Goal: Communication & Community: Connect with others

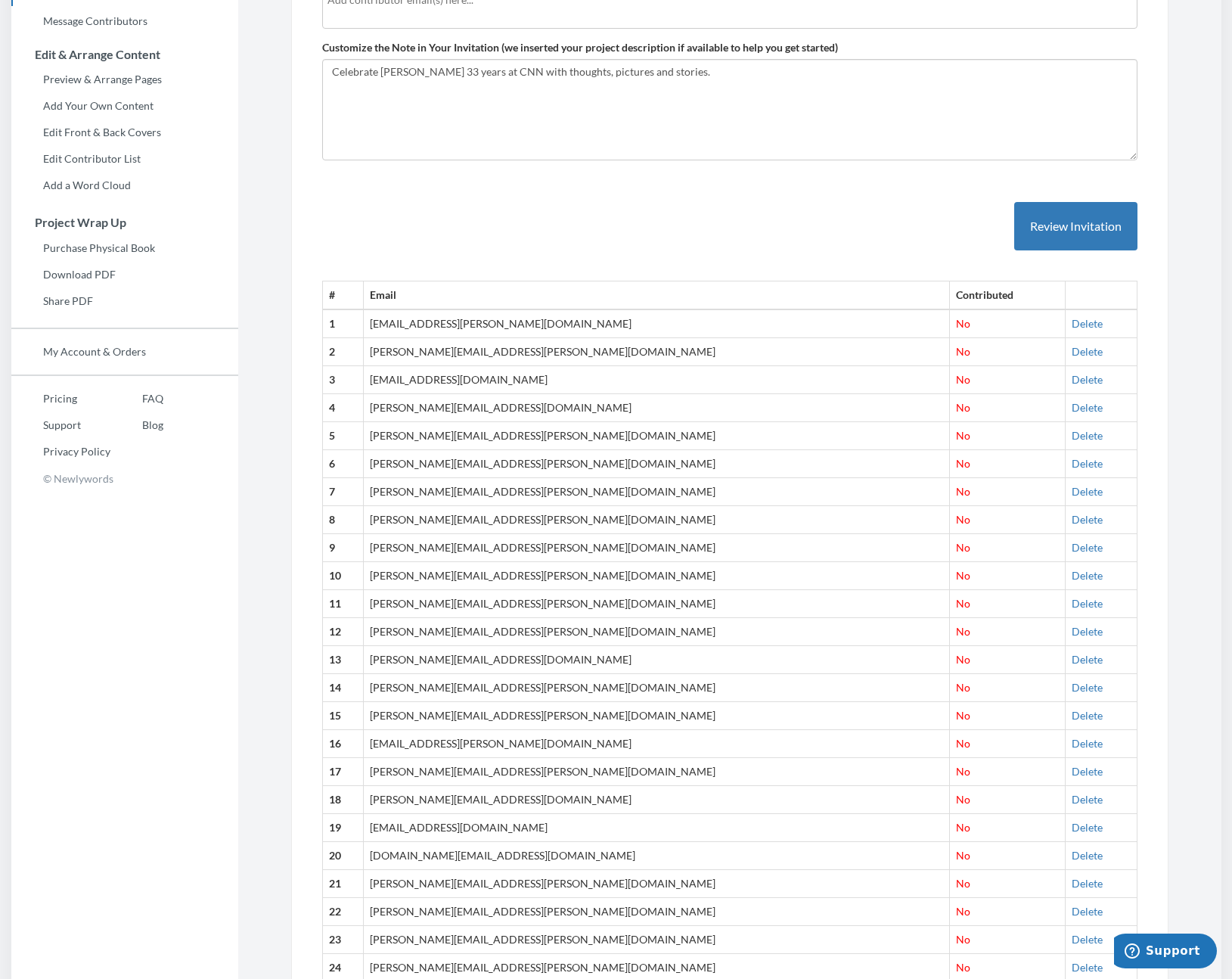
scroll to position [11, 0]
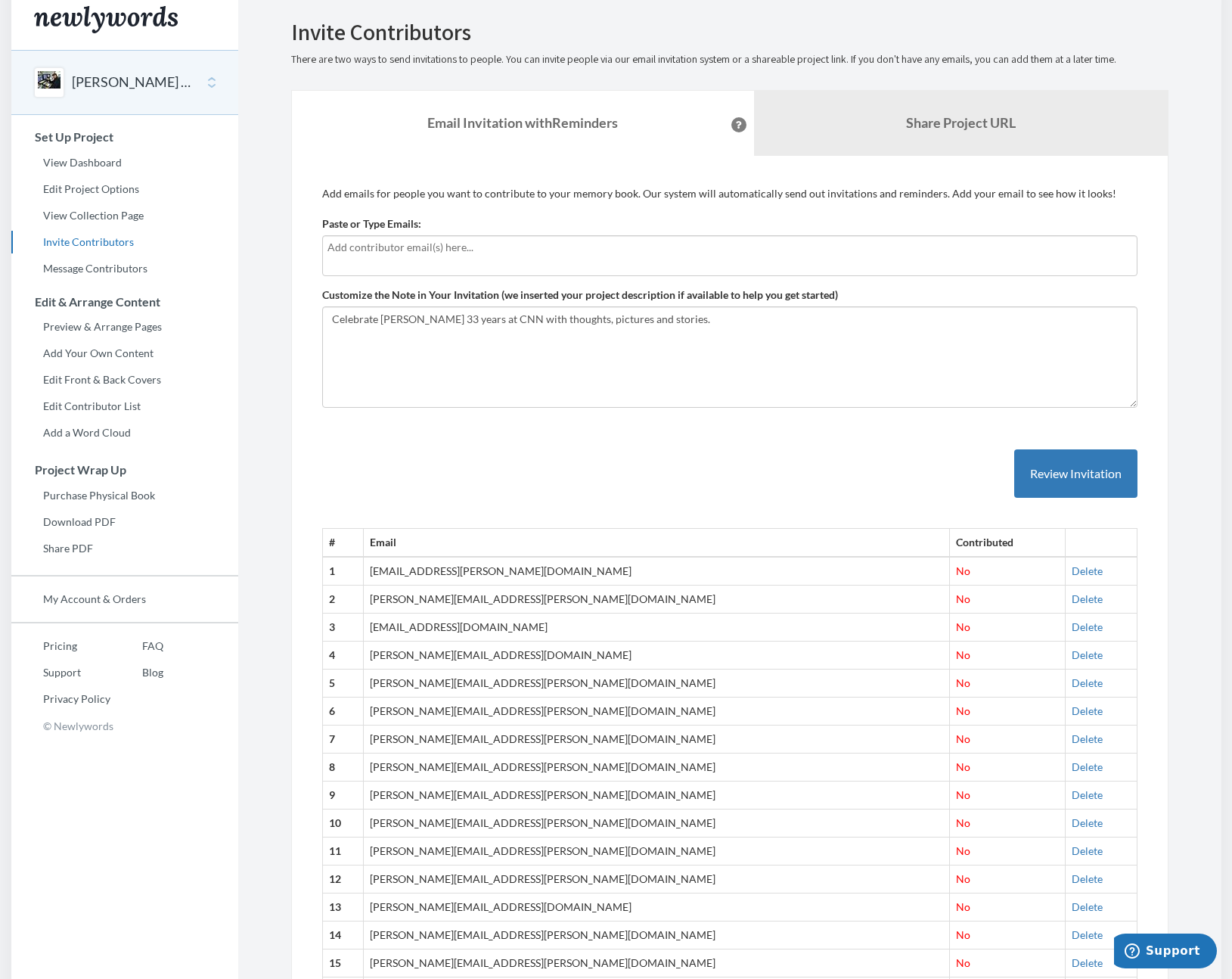
click at [460, 254] on input "text" at bounding box center [729, 247] width 805 height 16
type input "[PERSON_NAME][EMAIL_ADDRESS][PERSON_NAME][DOMAIN_NAME]"
click at [528, 260] on div "[PERSON_NAME][EMAIL_ADDRESS][PERSON_NAME][DOMAIN_NAME]" at bounding box center [729, 255] width 815 height 41
click at [500, 255] on input "[PERSON_NAME][EMAIL_ADDRESS][PERSON_NAME][DOMAIN_NAME]" at bounding box center [729, 247] width 805 height 16
drag, startPoint x: 440, startPoint y: 262, endPoint x: 419, endPoint y: 263, distance: 21.0
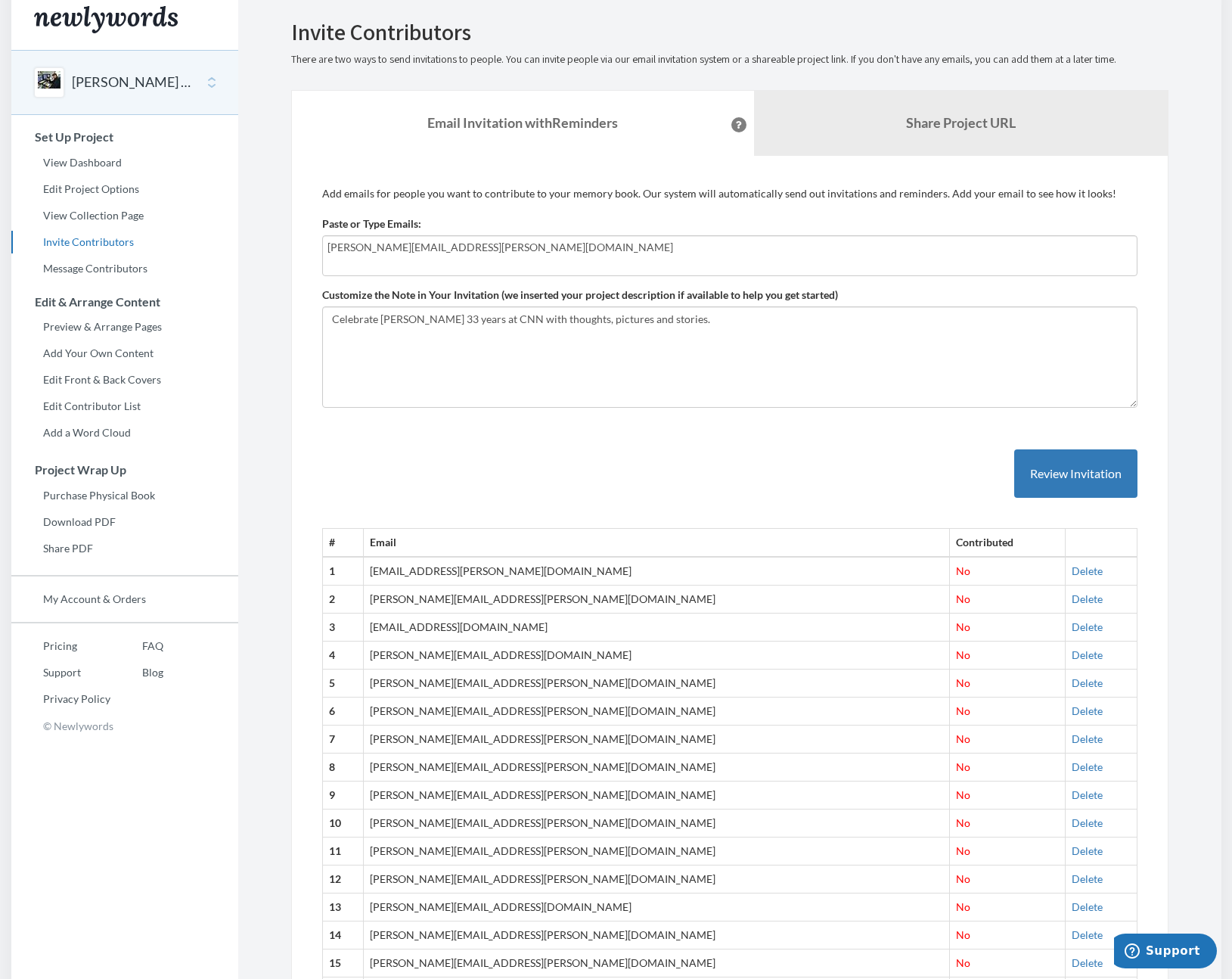
click at [439, 263] on div "[PERSON_NAME][EMAIL_ADDRESS][PERSON_NAME][DOMAIN_NAME]" at bounding box center [729, 255] width 815 height 41
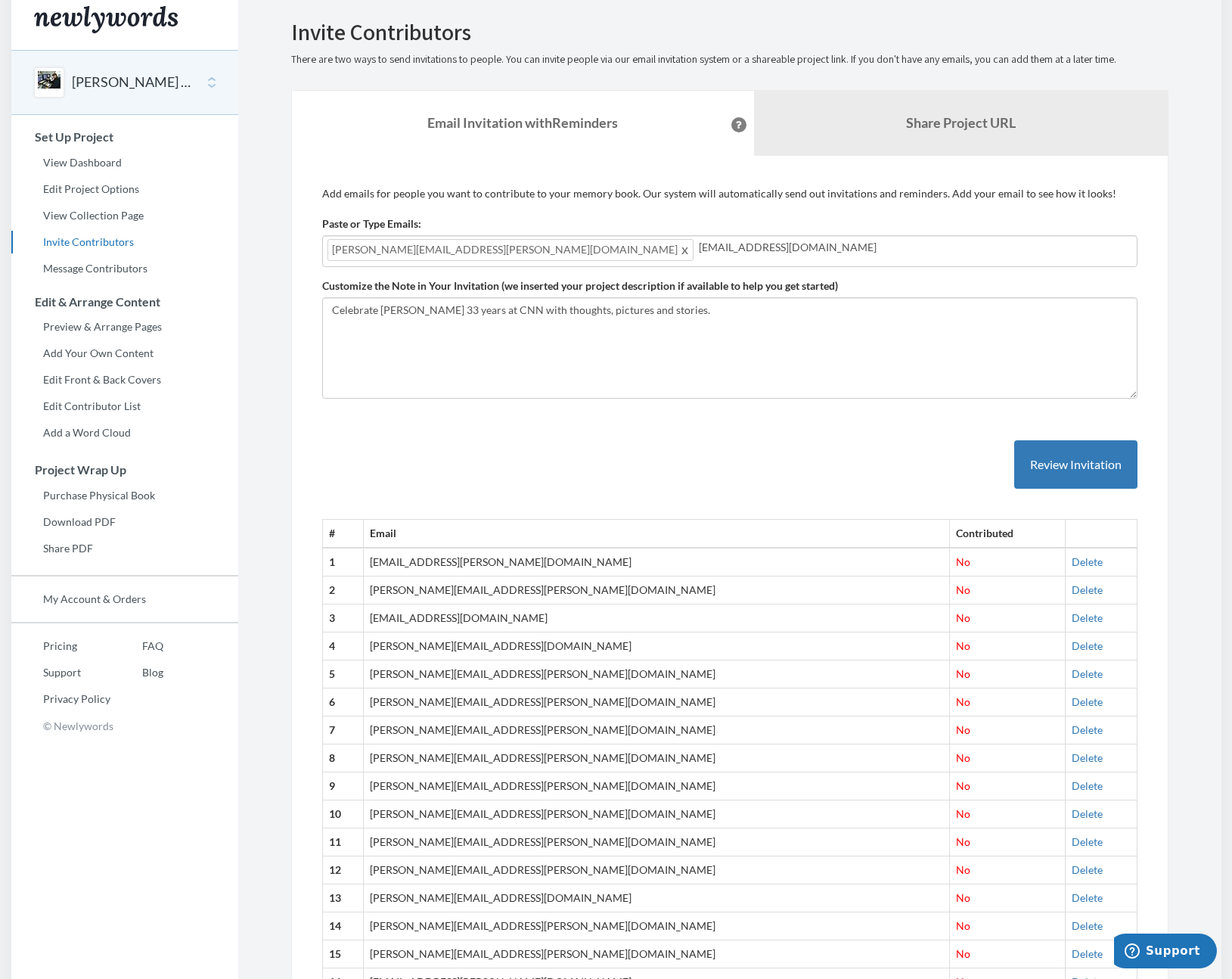
type input "[EMAIL_ADDRESS][DOMAIN_NAME]"
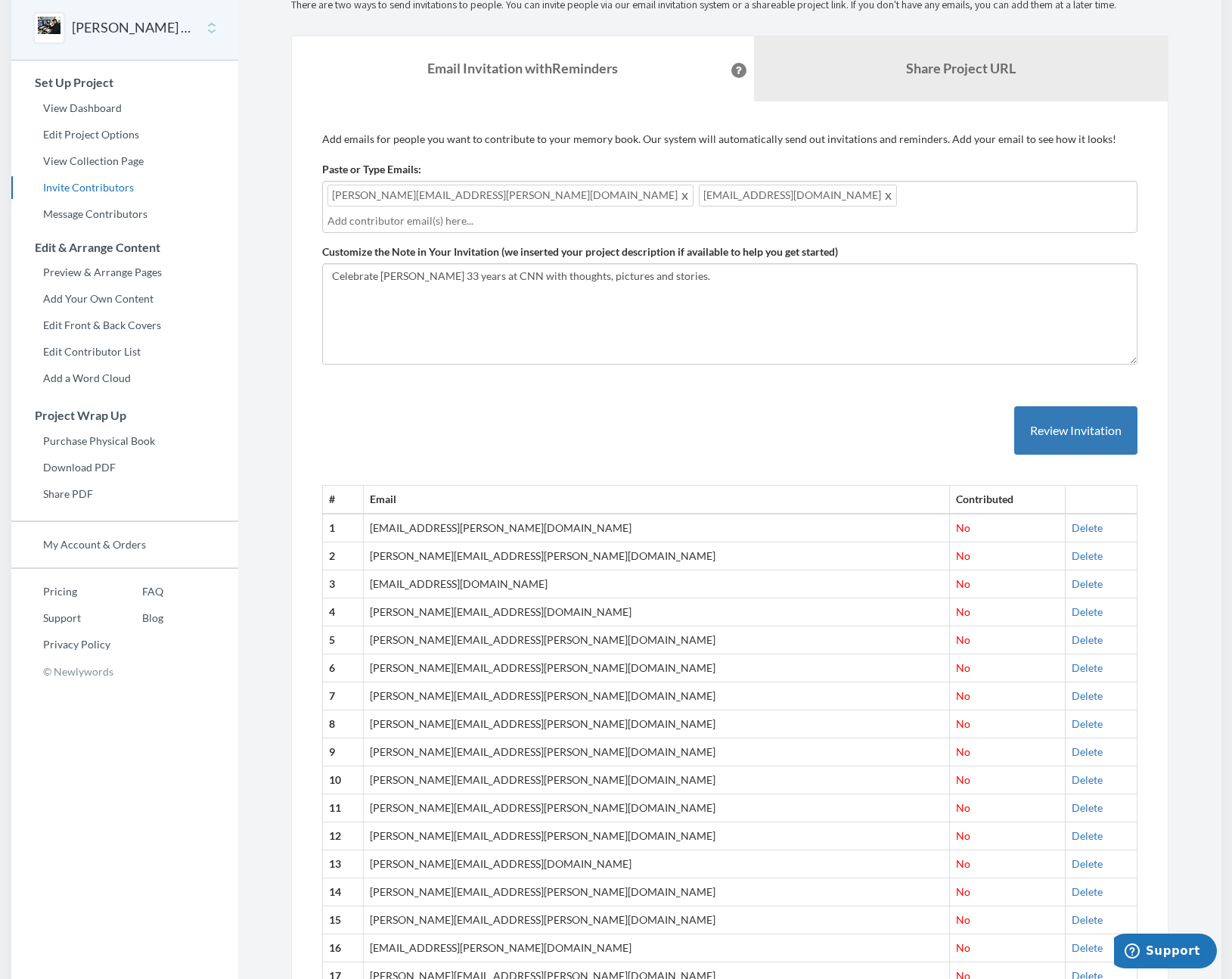
scroll to position [66, 0]
click at [1070, 417] on button "Review Invitation" at bounding box center [1076, 430] width 123 height 49
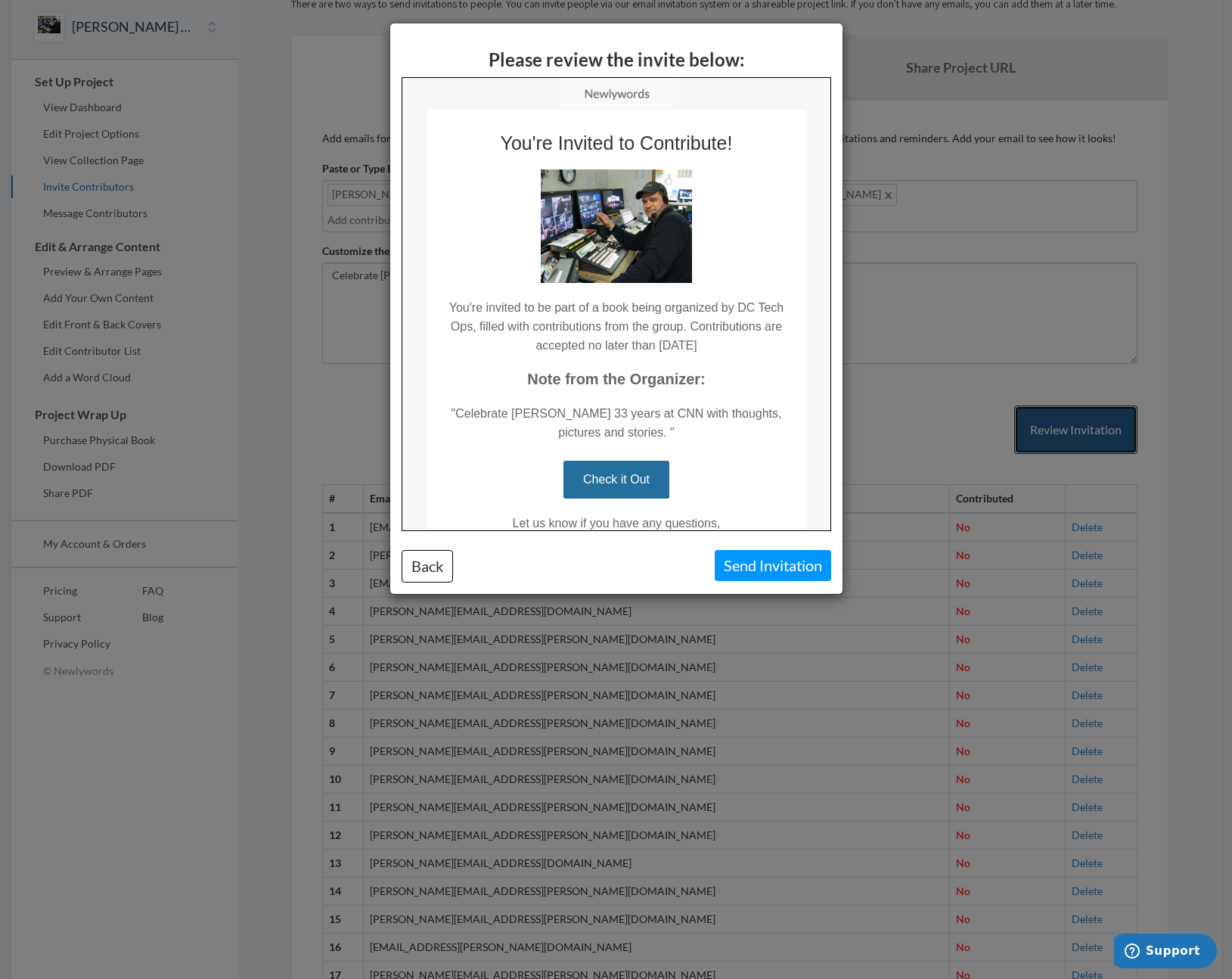
scroll to position [0, 0]
click at [440, 566] on button "Back" at bounding box center [427, 566] width 51 height 33
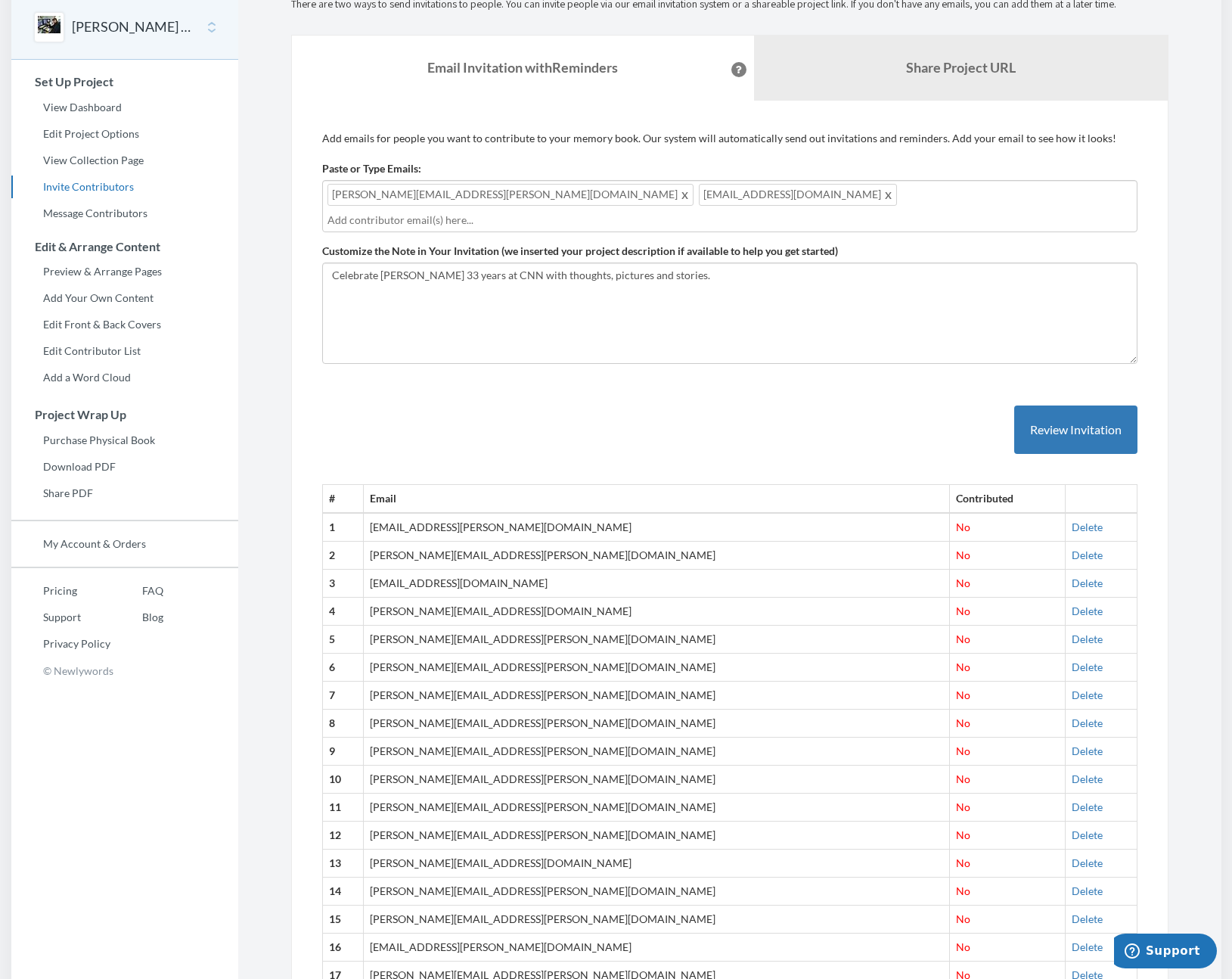
click at [672, 212] on input "text" at bounding box center [729, 220] width 805 height 16
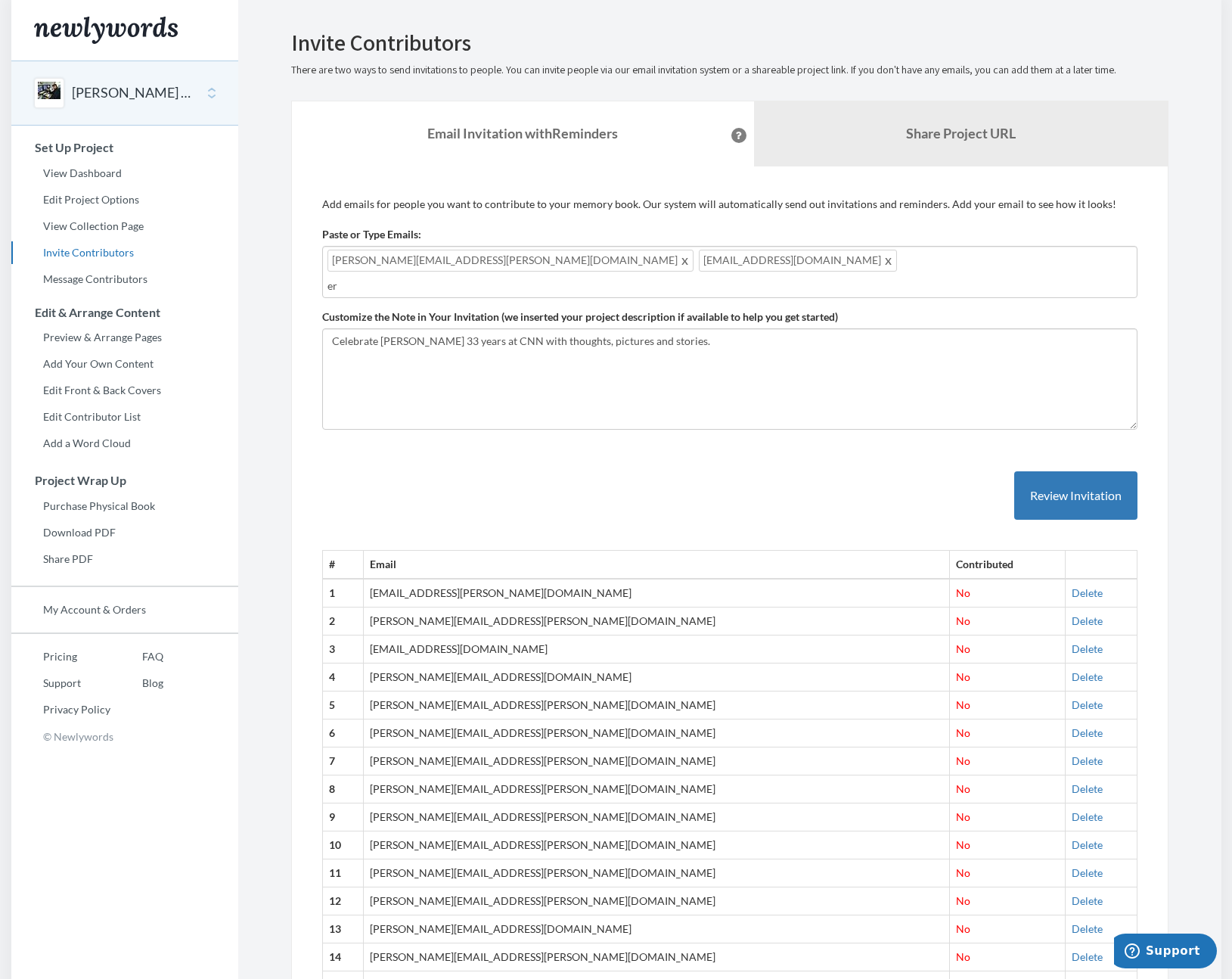
type input "e"
click at [801, 266] on div "[PERSON_NAME][EMAIL_ADDRESS][PERSON_NAME][DOMAIN_NAME] [PERSON_NAME][EMAIL_ADDR…" at bounding box center [729, 272] width 815 height 52
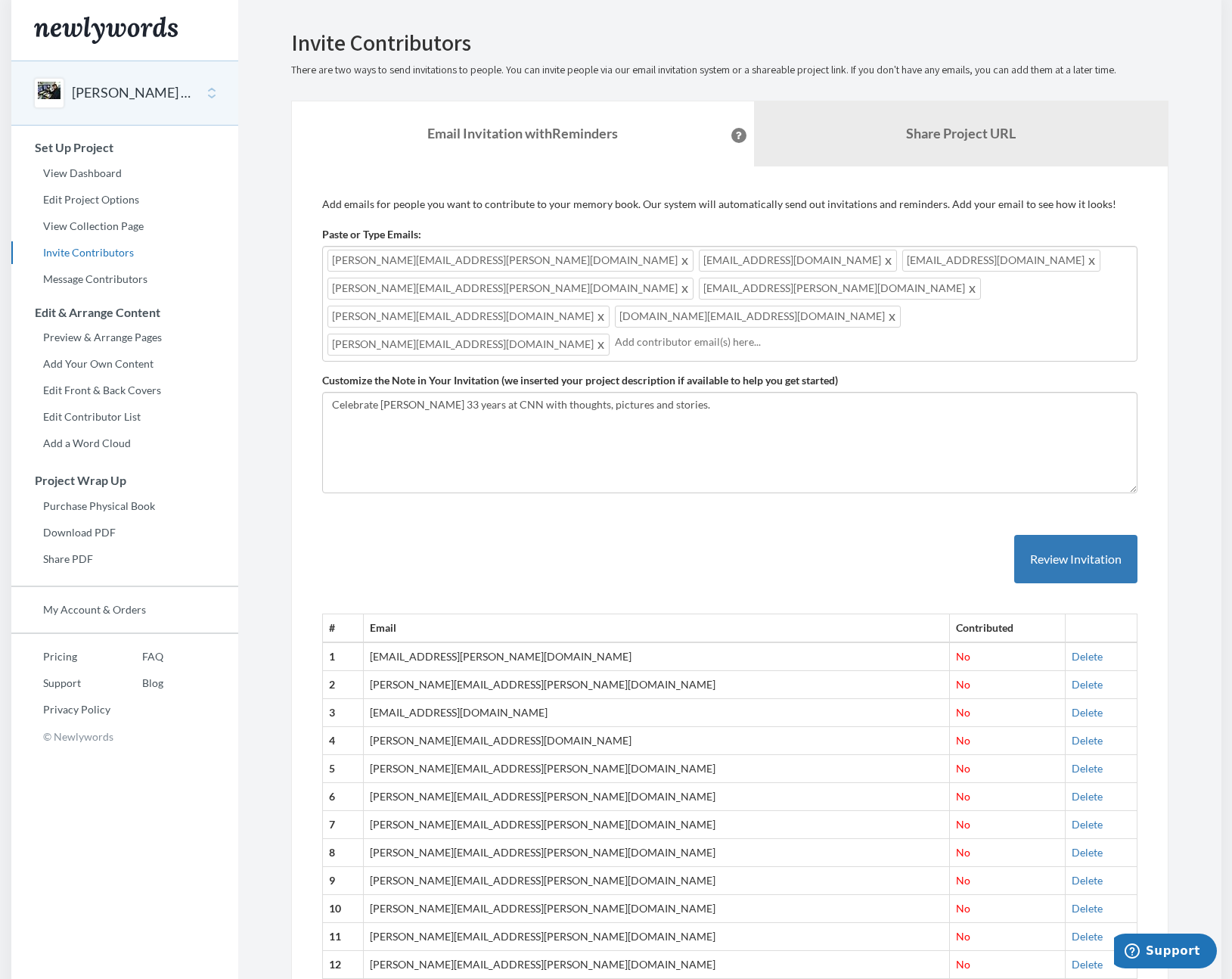
click at [744, 334] on input "text" at bounding box center [874, 341] width 517 height 16
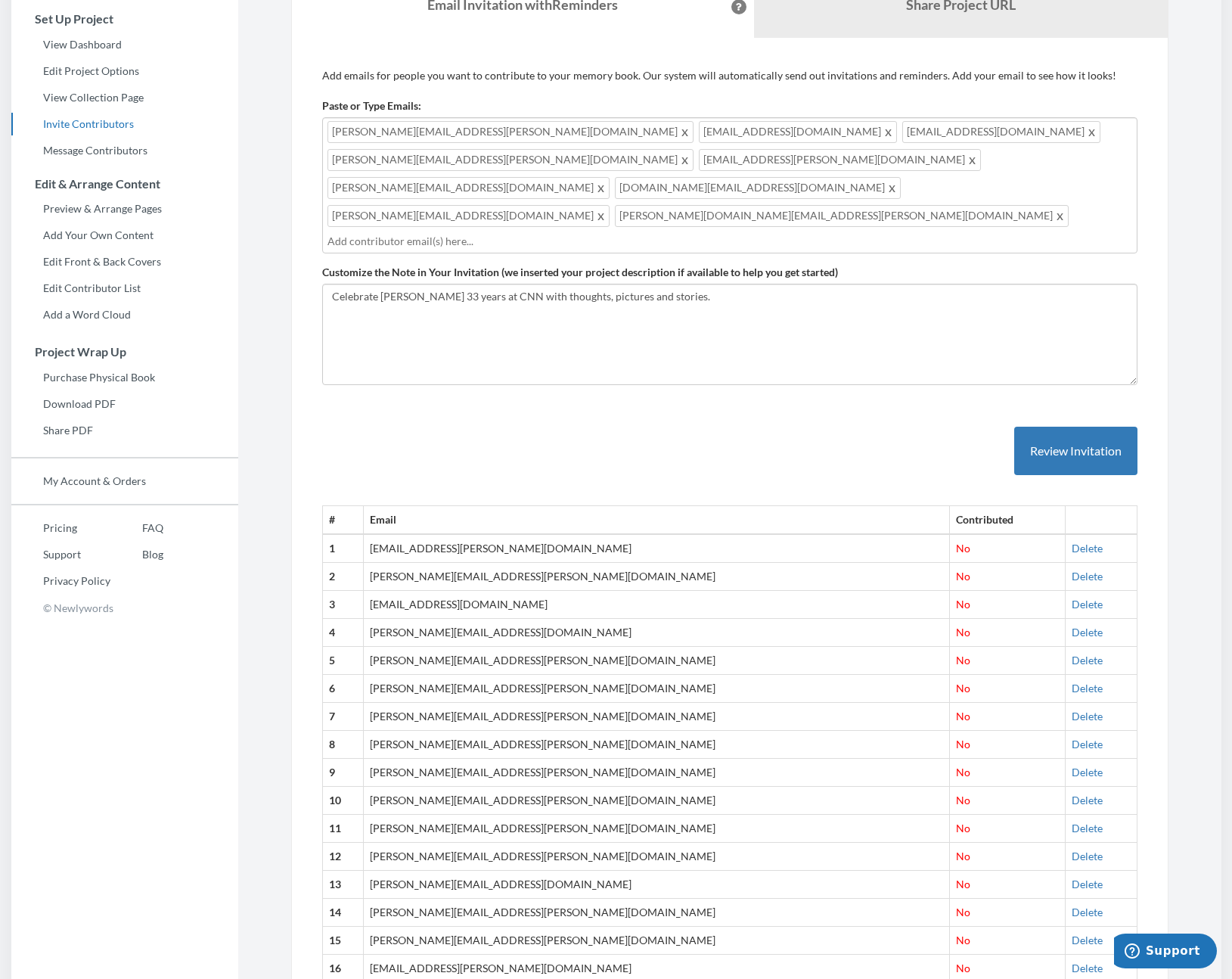
scroll to position [119, 0]
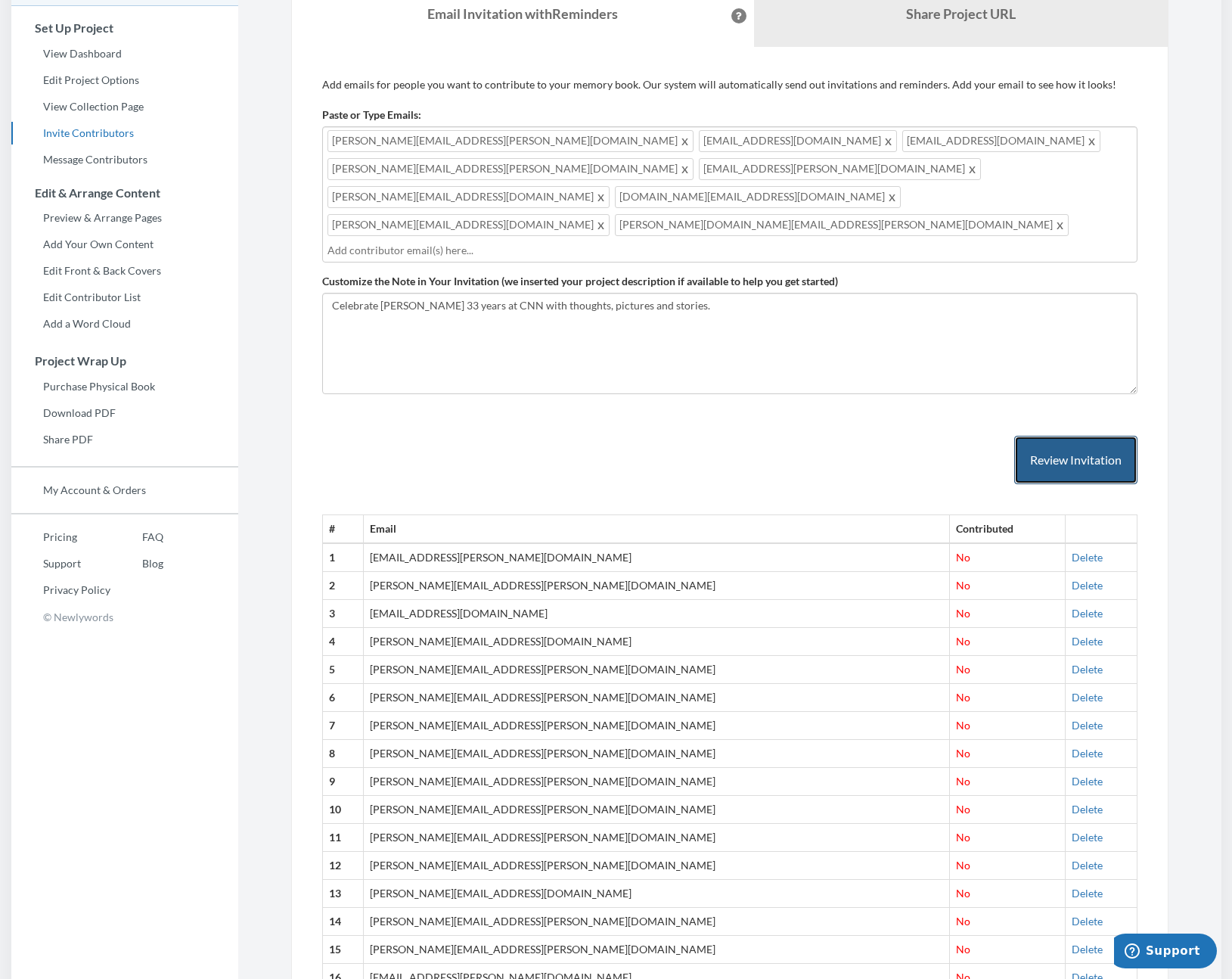
click at [1080, 436] on button "Review Invitation" at bounding box center [1076, 460] width 123 height 49
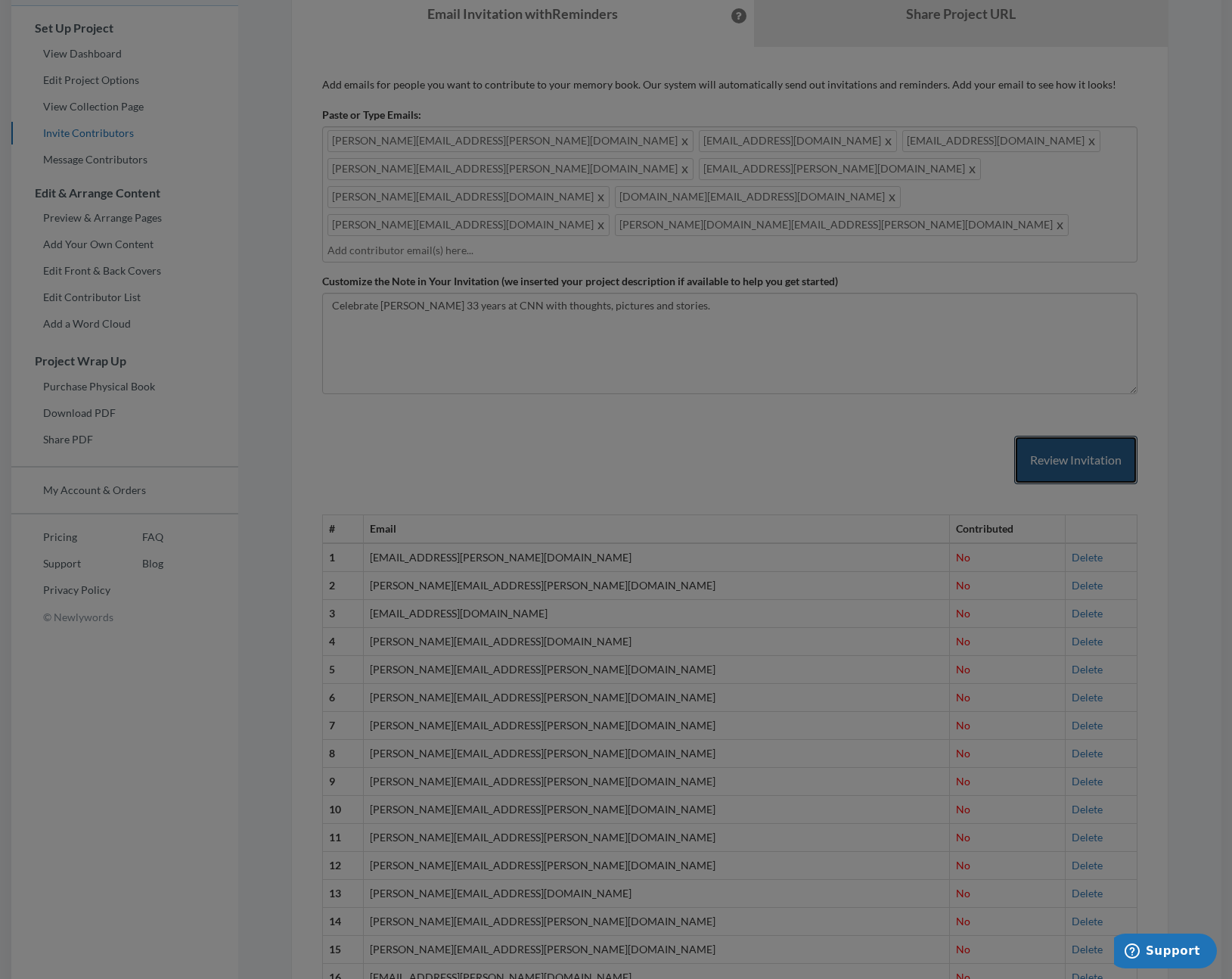
scroll to position [0, 0]
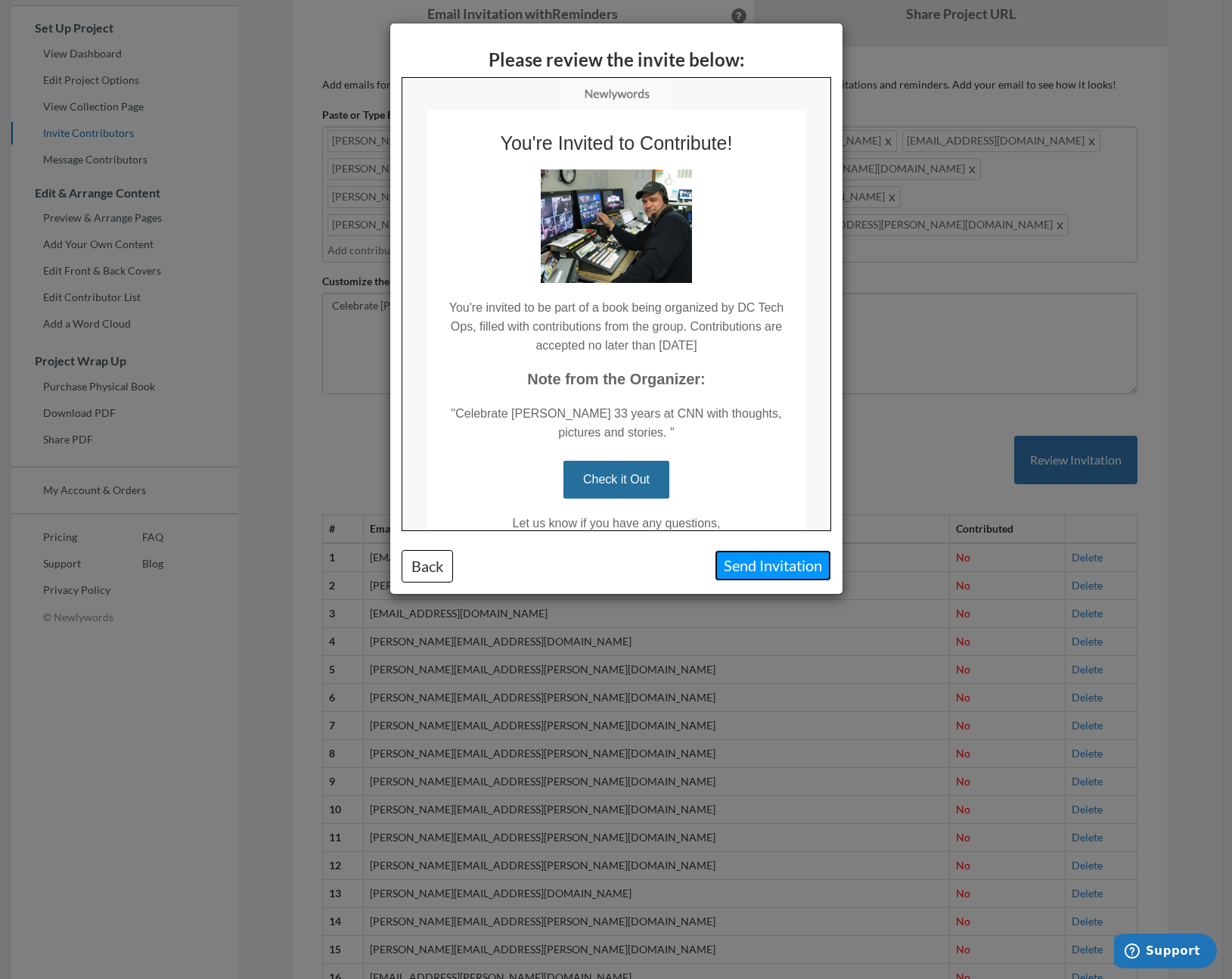
click at [759, 571] on button "Send Invitation" at bounding box center [773, 566] width 116 height 31
